Goal: Information Seeking & Learning: Learn about a topic

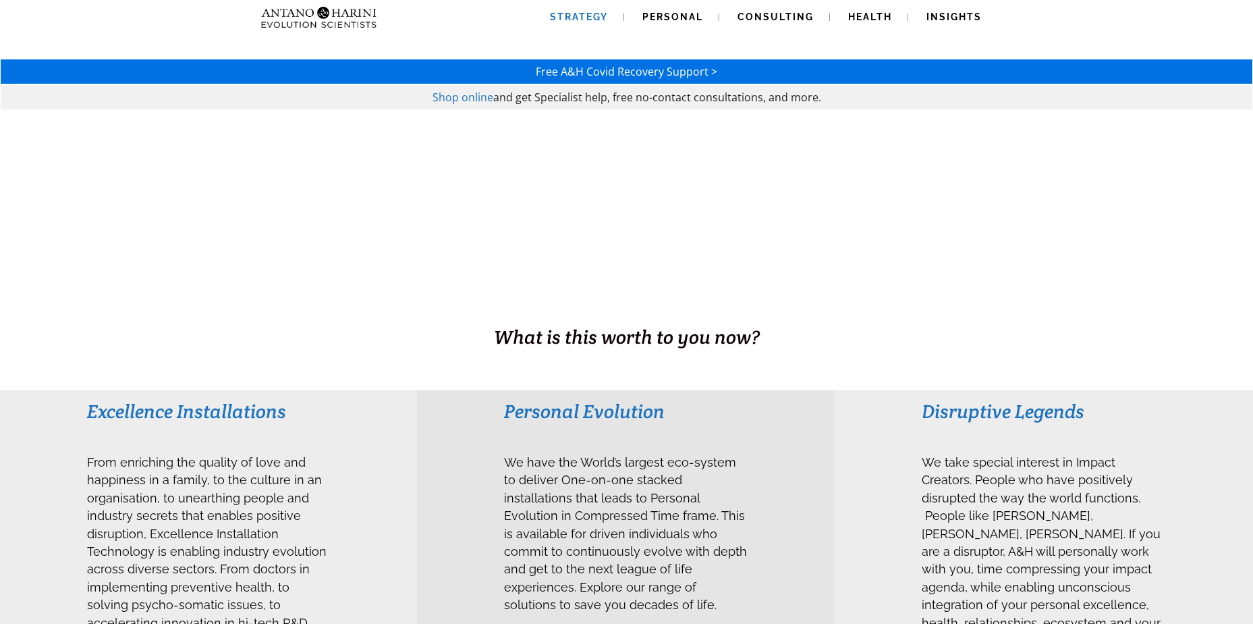
click at [605, 16] on span "Strategy" at bounding box center [579, 16] width 58 height 11
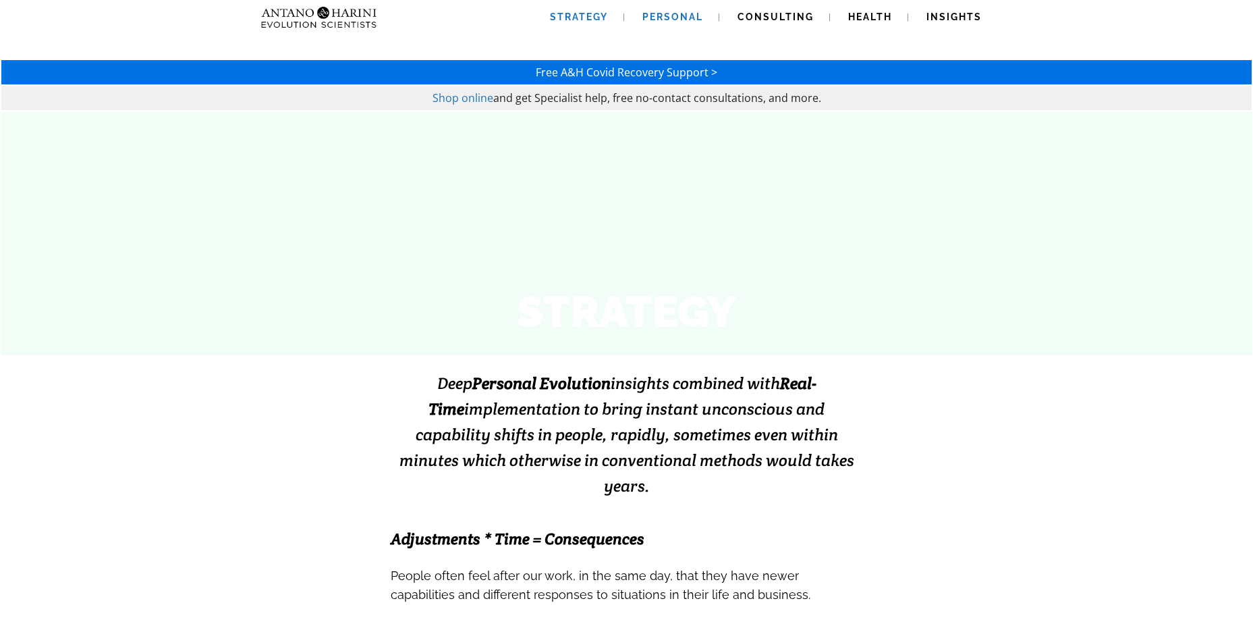
click at [679, 14] on span "Personal" at bounding box center [672, 16] width 61 height 11
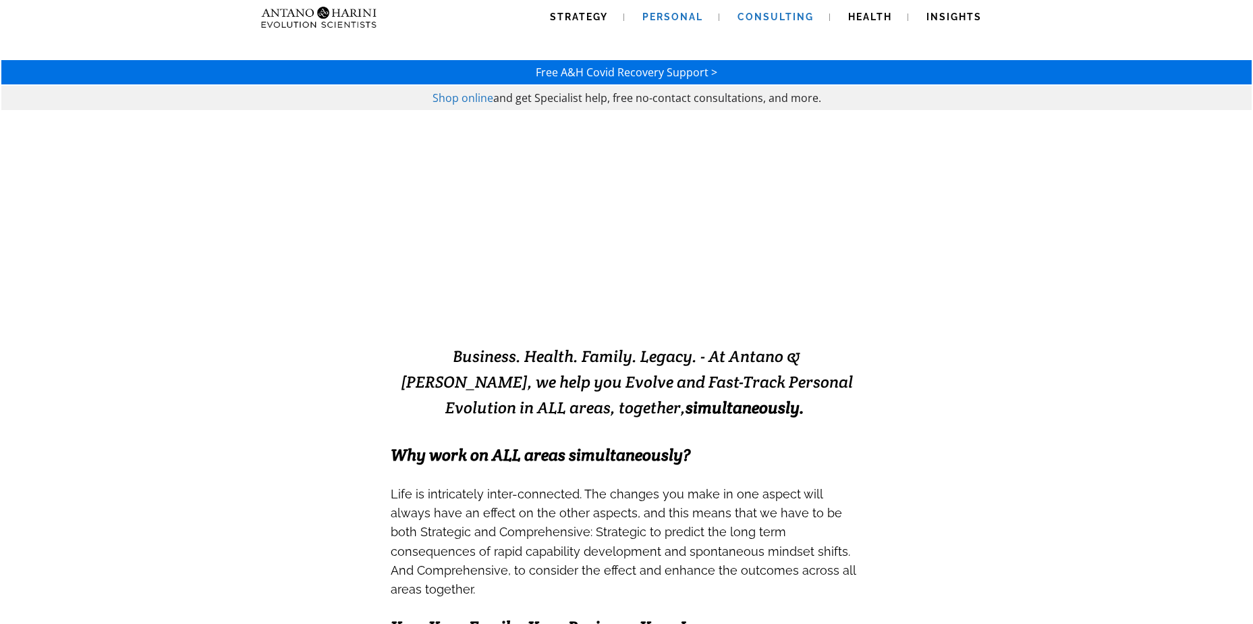
click at [800, 16] on span "Consulting" at bounding box center [776, 16] width 76 height 11
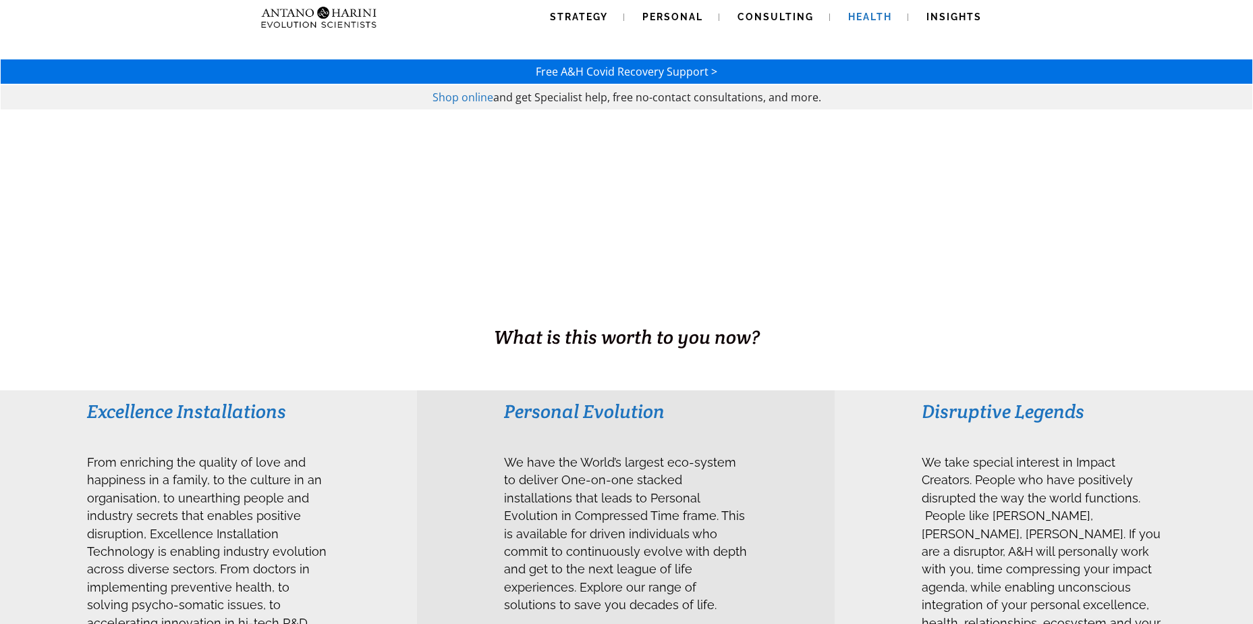
click at [877, 12] on span "Health" at bounding box center [870, 16] width 44 height 11
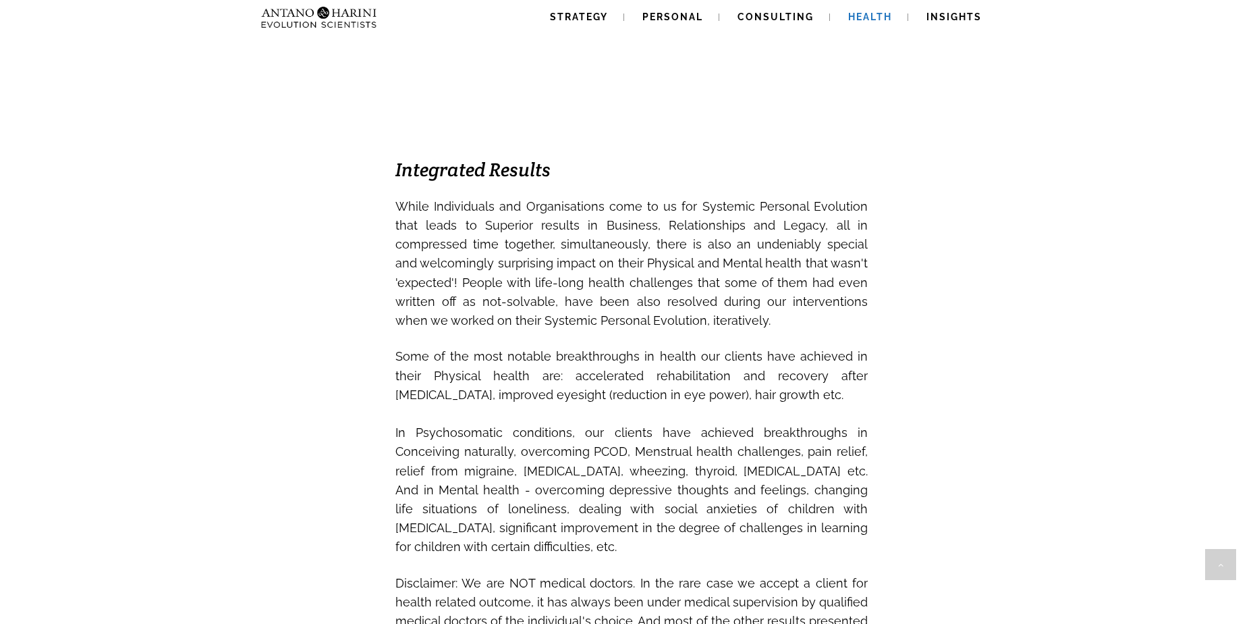
scroll to position [1012, 0]
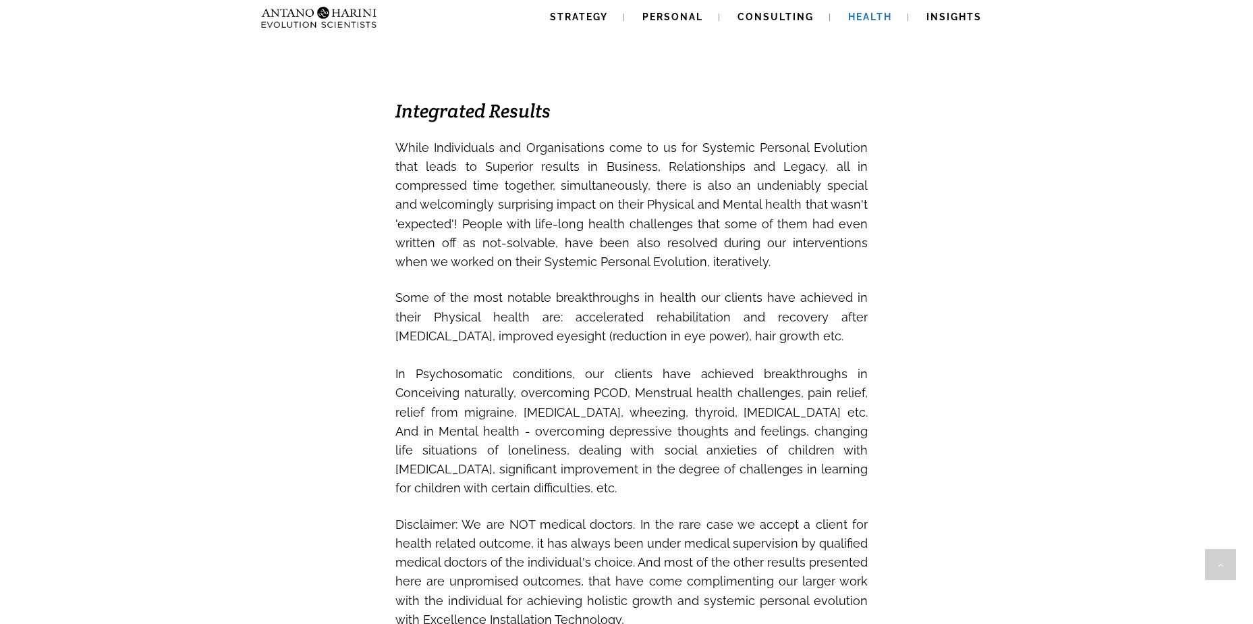
click at [924, 416] on div "Mental Health, Physical Wellness and Psychosomatic Response. We make structured…" at bounding box center [632, 360] width 742 height 2059
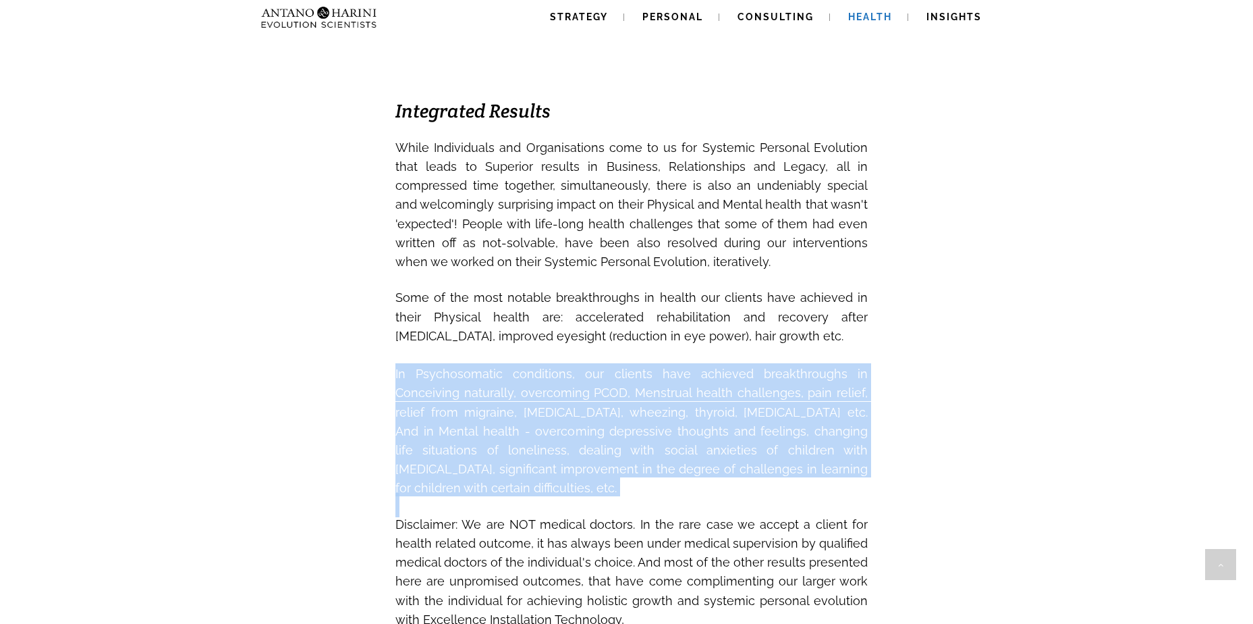
click at [924, 416] on div "Mental Health, Physical Wellness and Psychosomatic Response. We make structured…" at bounding box center [632, 360] width 742 height 2059
